Goal: Information Seeking & Learning: Check status

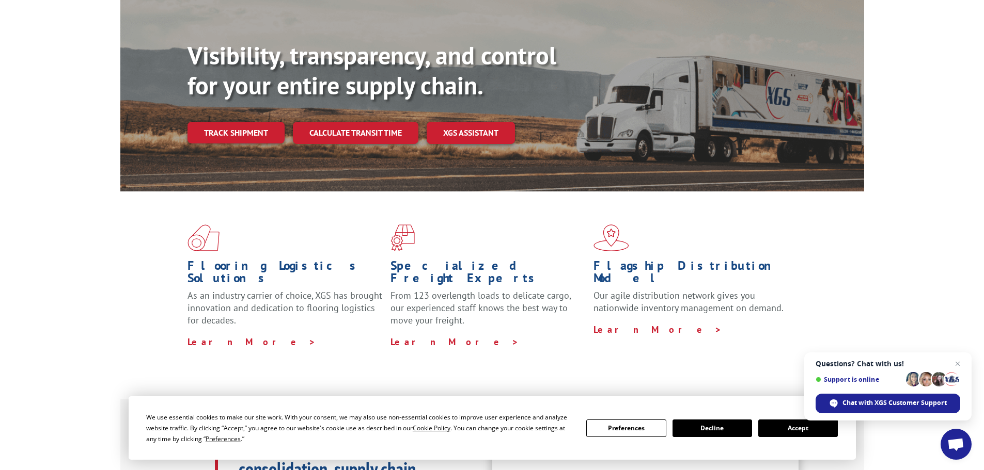
scroll to position [103, 0]
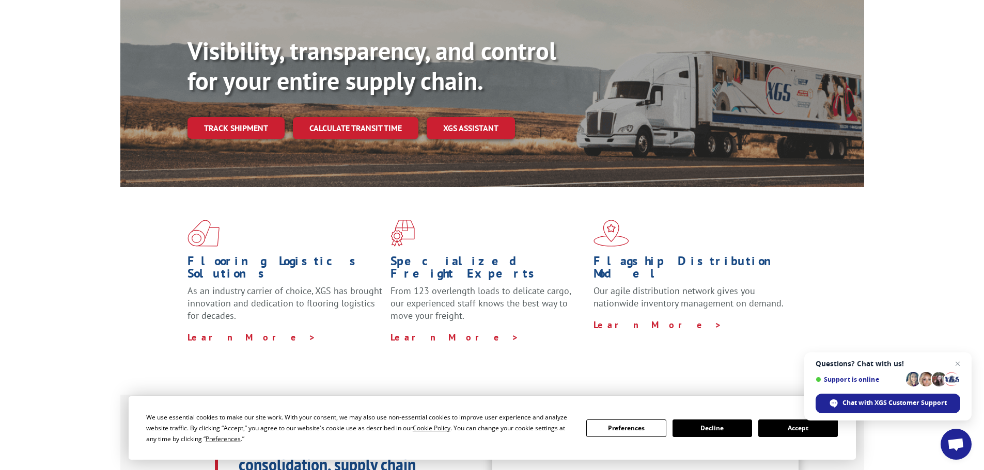
click at [797, 430] on button "Accept" at bounding box center [798, 429] width 80 height 18
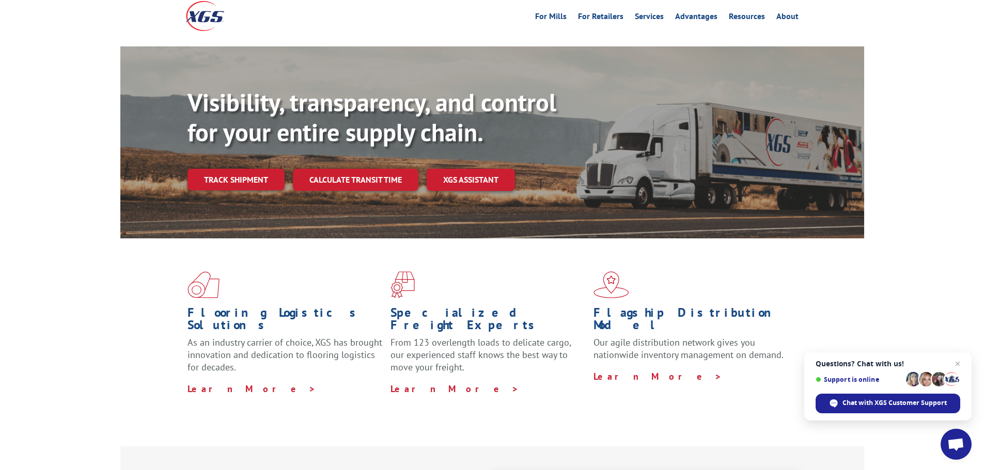
scroll to position [0, 0]
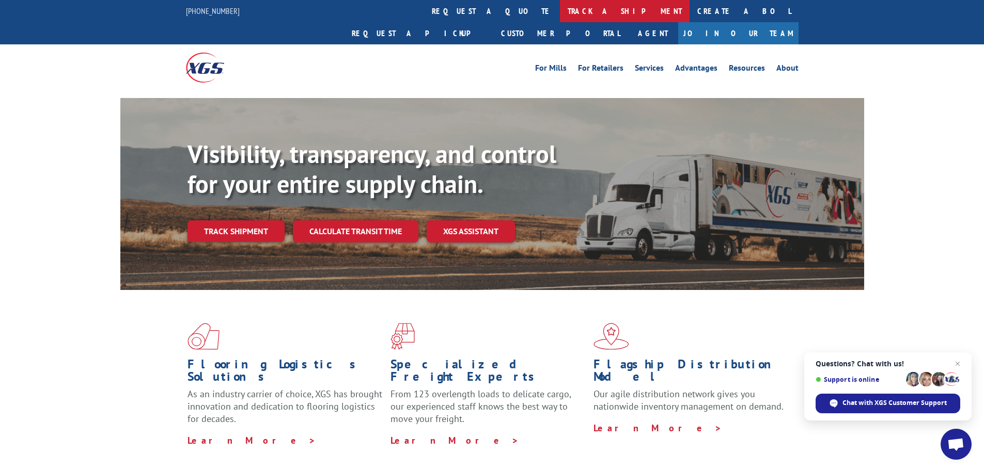
click at [560, 12] on link "track a shipment" at bounding box center [625, 11] width 130 height 22
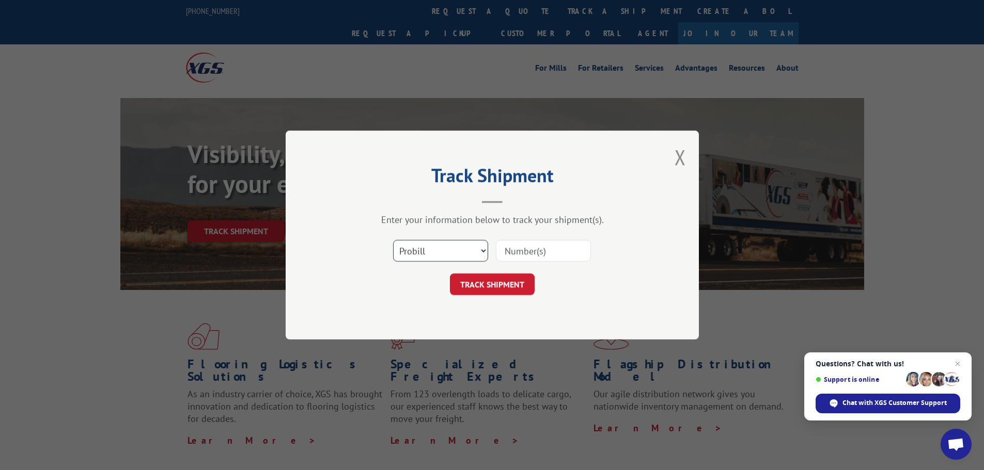
click at [458, 252] on select "Select category... Probill BOL PO" at bounding box center [440, 251] width 95 height 22
click at [393, 240] on select "Select category... Probill BOL PO" at bounding box center [440, 251] width 95 height 22
click at [525, 247] on input at bounding box center [543, 251] width 95 height 22
type input "16571344"
click at [464, 288] on button "TRACK SHIPMENT" at bounding box center [492, 285] width 85 height 22
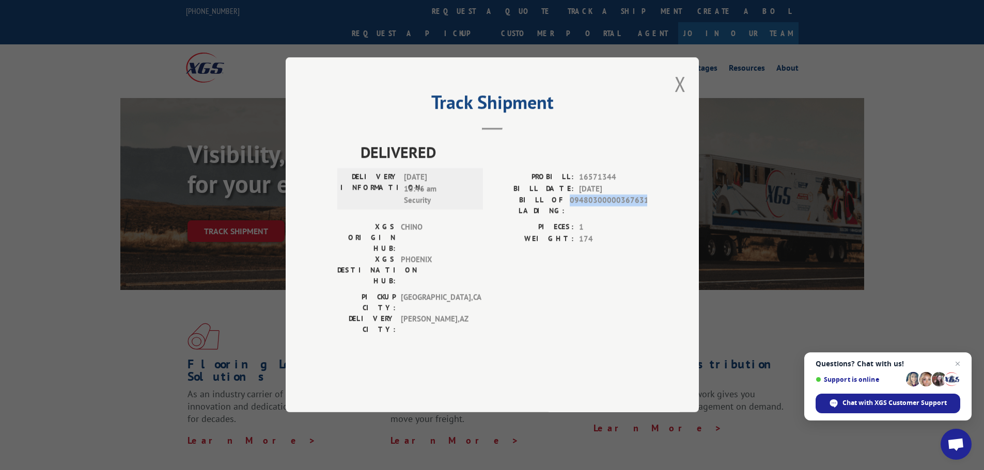
drag, startPoint x: 590, startPoint y: 228, endPoint x: 647, endPoint y: 230, distance: 57.3
click at [647, 230] on div "Track Shipment DELIVERED DELIVERY INFORMATION: [DATE] 10:46 am Security PROBILL…" at bounding box center [492, 234] width 413 height 355
copy span "09480300000367631"
click at [956, 364] on span "Close chat" at bounding box center [957, 364] width 13 height 13
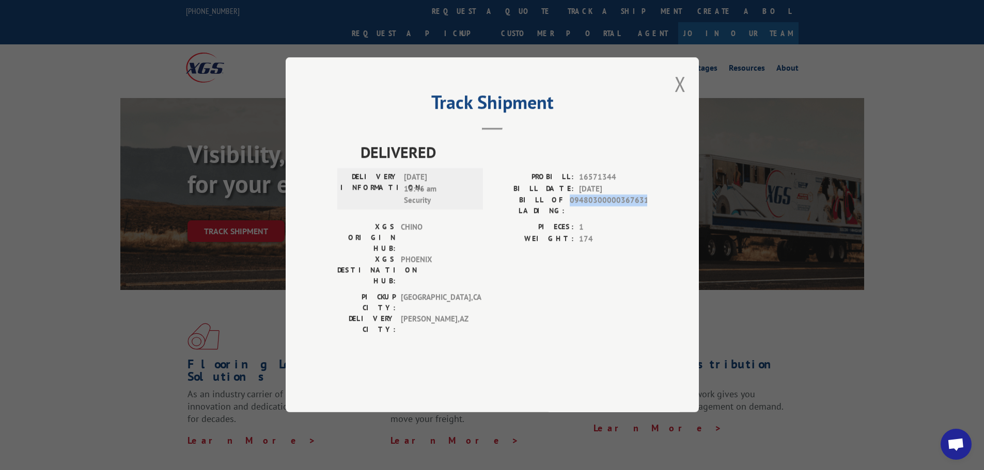
copy span "09480300000367631"
click at [482, 222] on div "DELIVERY INFORMATION: 08/26/2025 10:46 am Security" at bounding box center [410, 197] width 146 height 50
drag, startPoint x: 682, startPoint y: 113, endPoint x: 670, endPoint y: 114, distance: 11.9
click at [682, 98] on button "Close modal" at bounding box center [679, 83] width 11 height 27
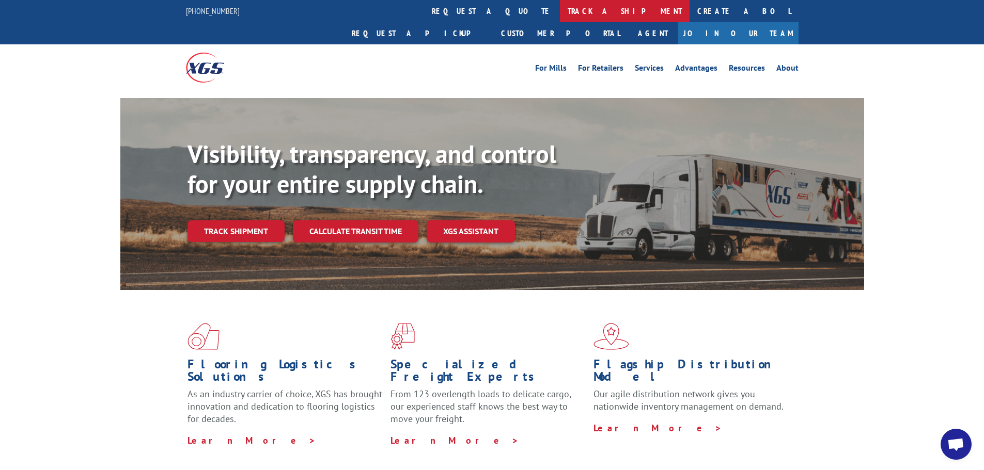
click at [560, 17] on link "track a shipment" at bounding box center [625, 11] width 130 height 22
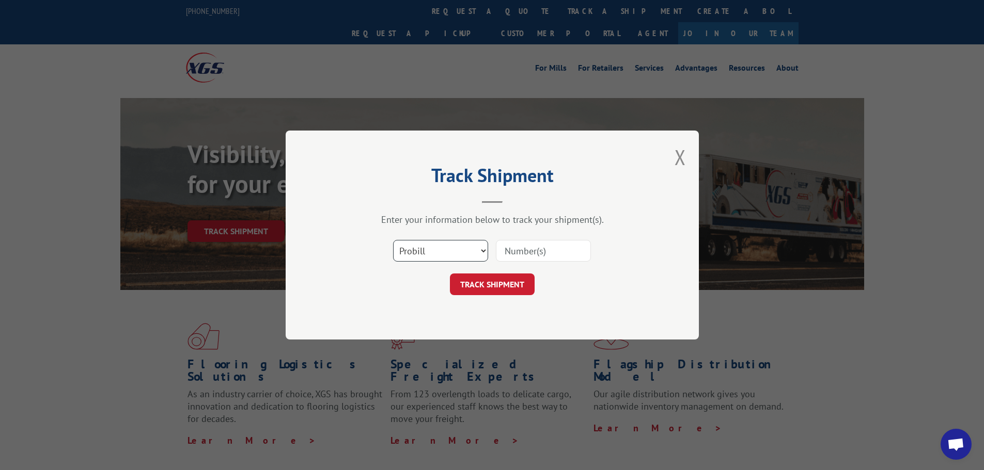
click at [433, 250] on select "Select category... Probill BOL PO" at bounding box center [440, 251] width 95 height 22
click at [393, 240] on select "Select category... Probill BOL PO" at bounding box center [440, 251] width 95 height 22
click at [552, 241] on input at bounding box center [543, 251] width 95 height 22
type input "16571344"
click button "TRACK SHIPMENT" at bounding box center [492, 285] width 85 height 22
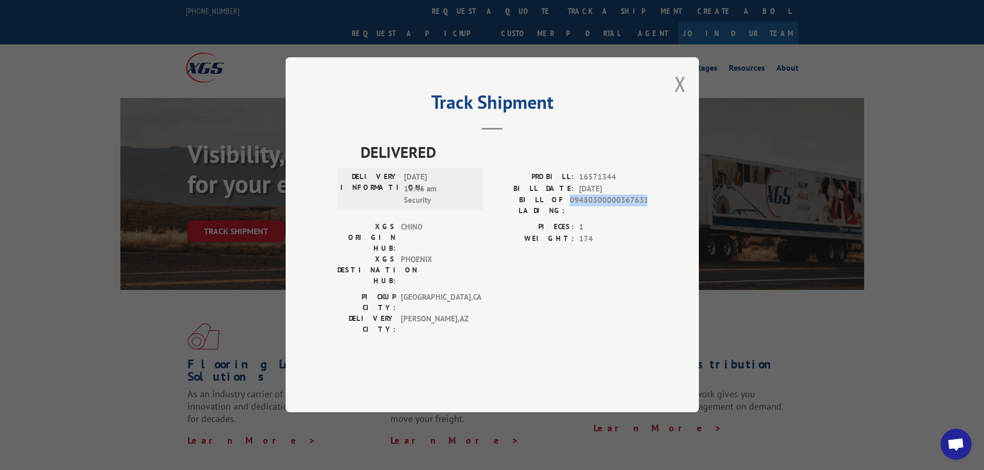
drag, startPoint x: 574, startPoint y: 228, endPoint x: 677, endPoint y: 231, distance: 103.8
click at [681, 231] on div "Track Shipment DELIVERED DELIVERY INFORMATION: [DATE] 10:46 am Security PROBILL…" at bounding box center [492, 234] width 413 height 355
drag, startPoint x: 575, startPoint y: 231, endPoint x: 478, endPoint y: 317, distance: 129.5
click at [478, 317] on div "DELIVERED DELIVERY INFORMATION: [DATE] 10:46 am Security PROBILL: 16571344 BILL…" at bounding box center [492, 255] width 310 height 228
drag, startPoint x: 572, startPoint y: 230, endPoint x: 657, endPoint y: 225, distance: 84.9
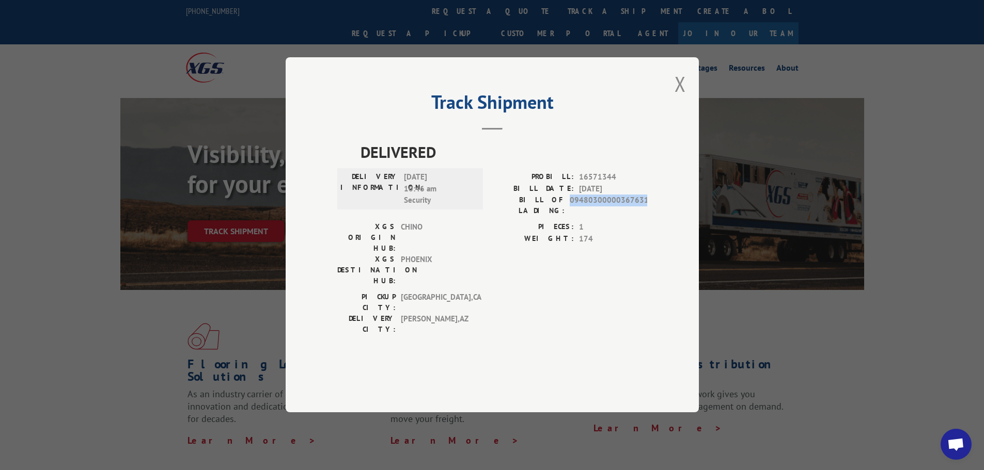
click at [657, 225] on div "Track Shipment DELIVERED DELIVERY INFORMATION: [DATE] 10:46 am Security PROBILL…" at bounding box center [492, 234] width 413 height 355
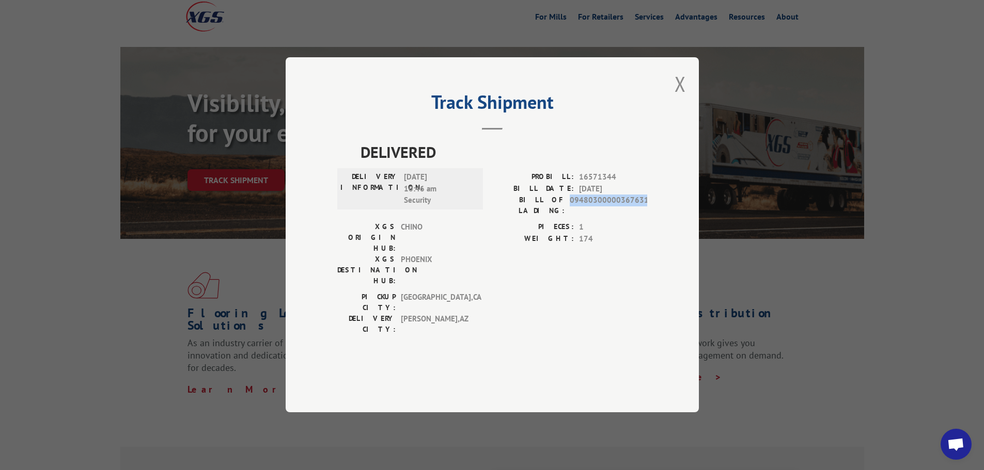
scroll to position [52, 0]
click at [909, 180] on div "Track Shipment DELIVERED DELIVERY INFORMATION: [DATE] 10:46 am Security PROBILL…" at bounding box center [492, 235] width 984 height 470
